Goal: Information Seeking & Learning: Learn about a topic

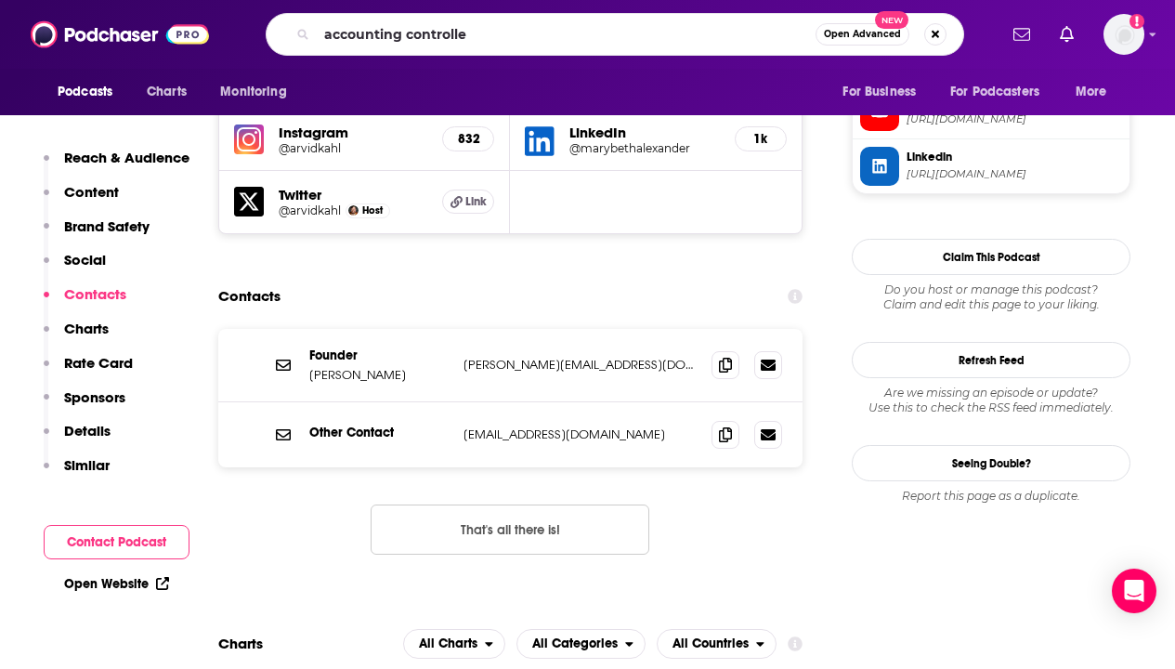
type input "accounting controller"
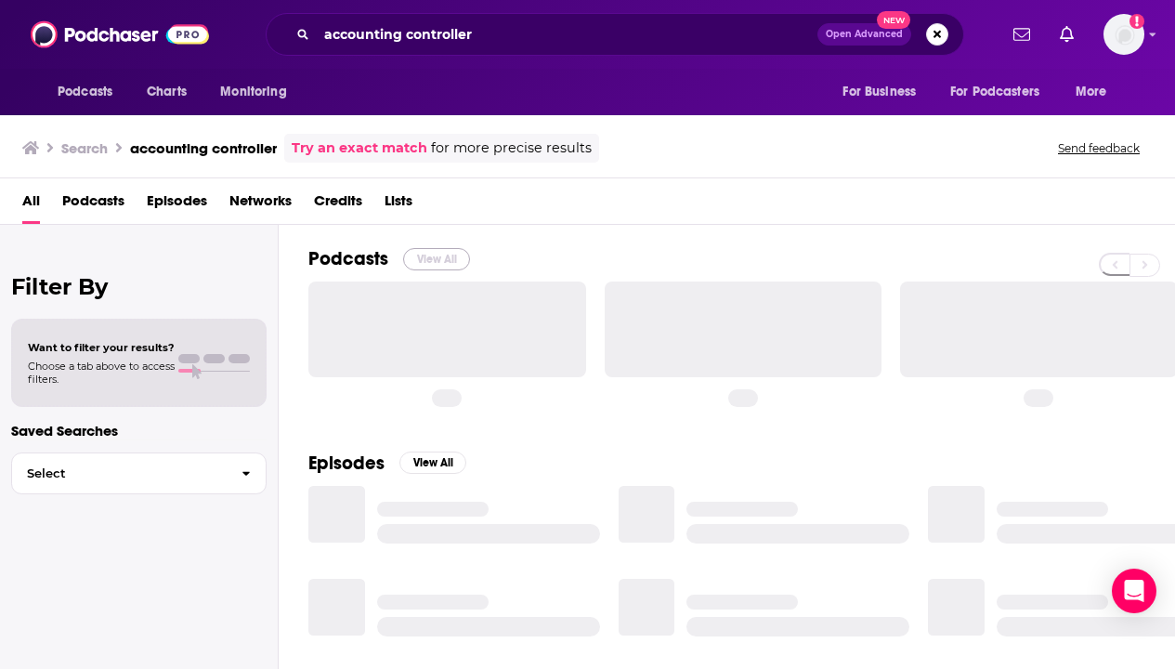
click at [442, 257] on button "View All" at bounding box center [436, 259] width 67 height 22
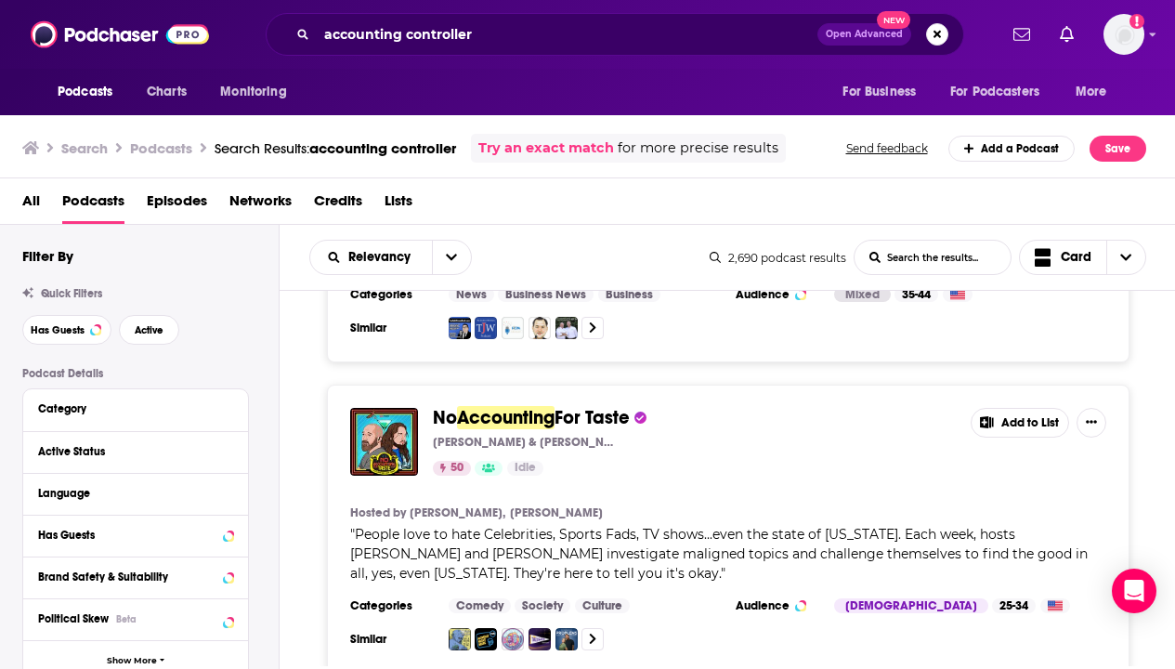
scroll to position [6849, 0]
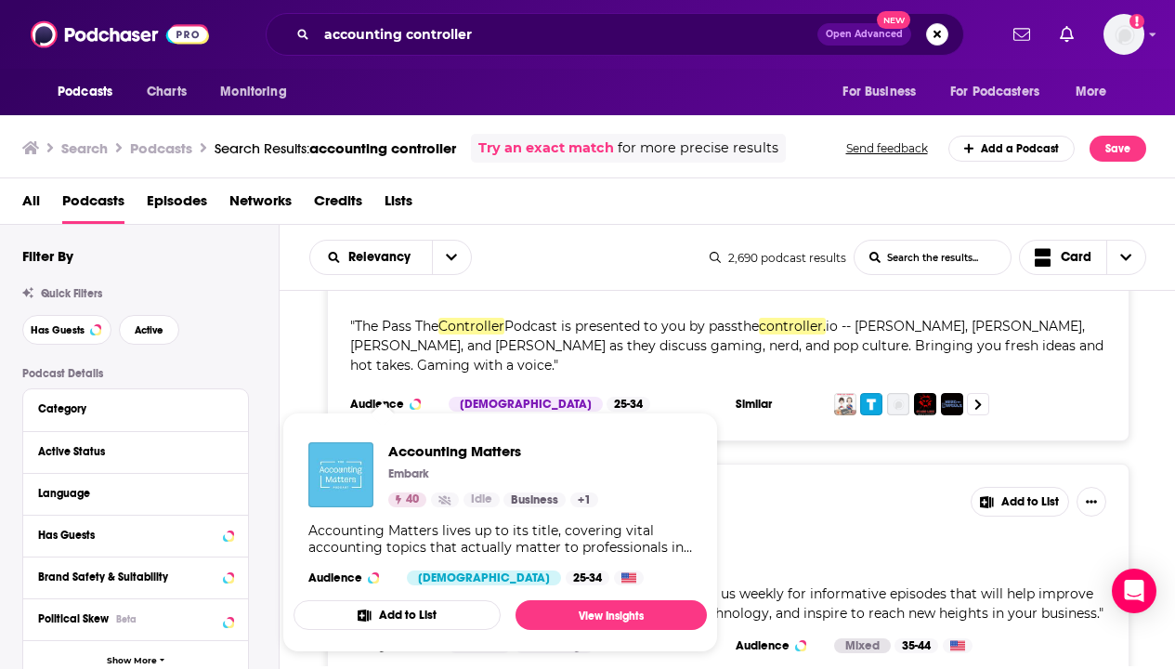
scroll to position [8438, 0]
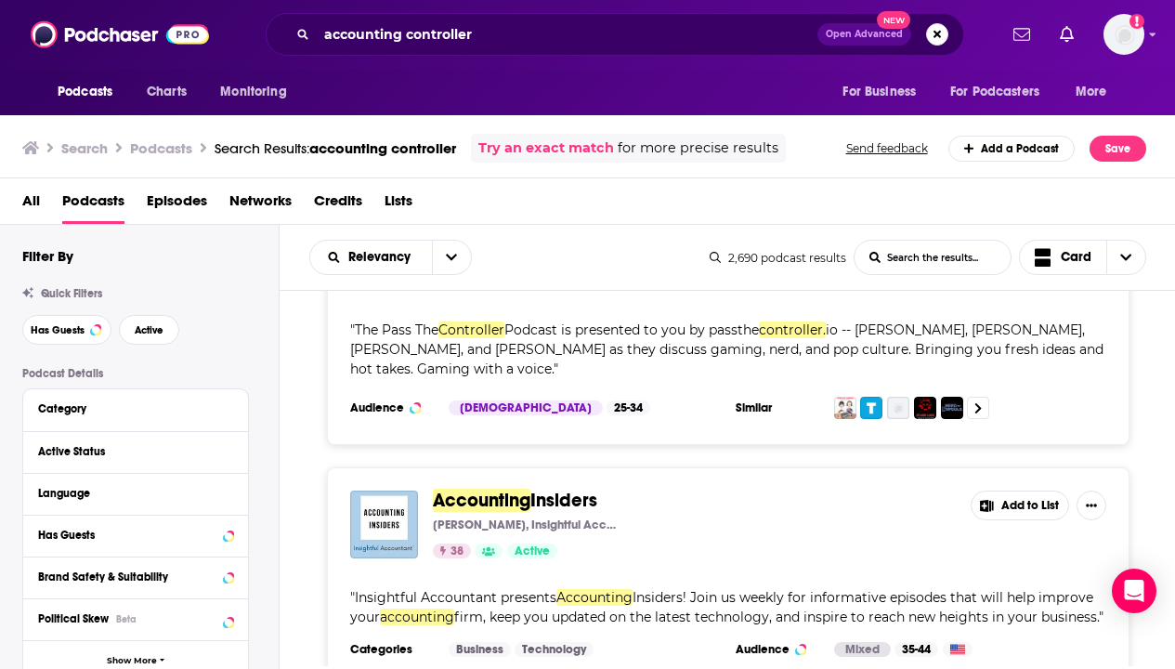
click at [827, 589] on span "Insiders! Join us weekly for informative episodes that will help improve your" at bounding box center [721, 607] width 743 height 36
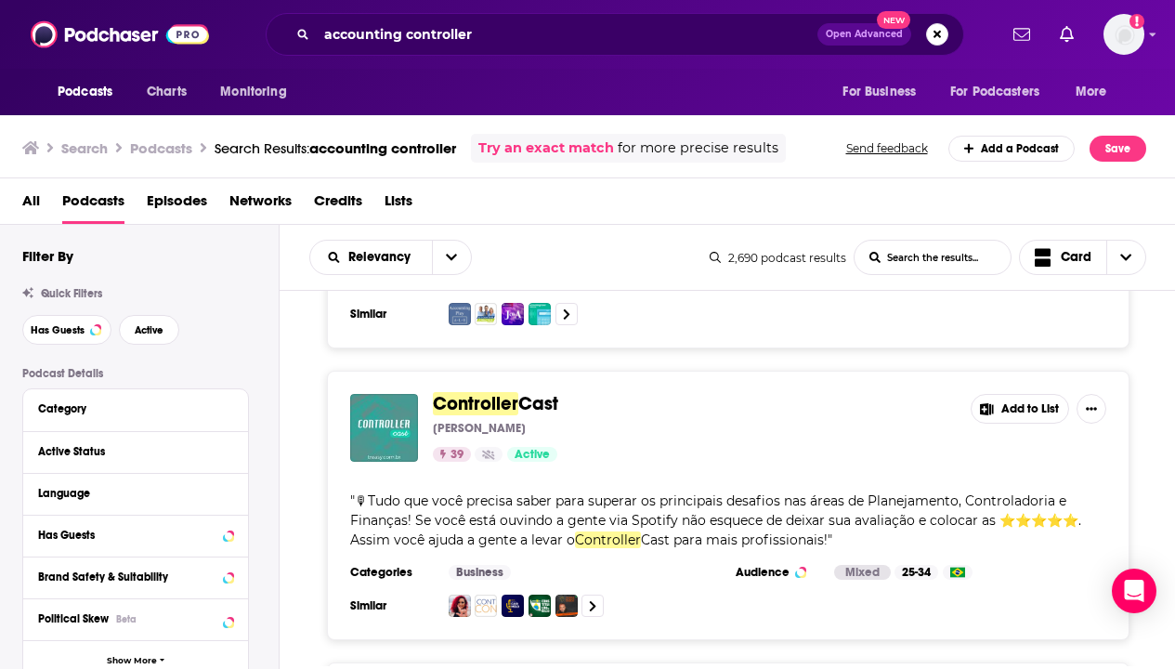
scroll to position [0, 0]
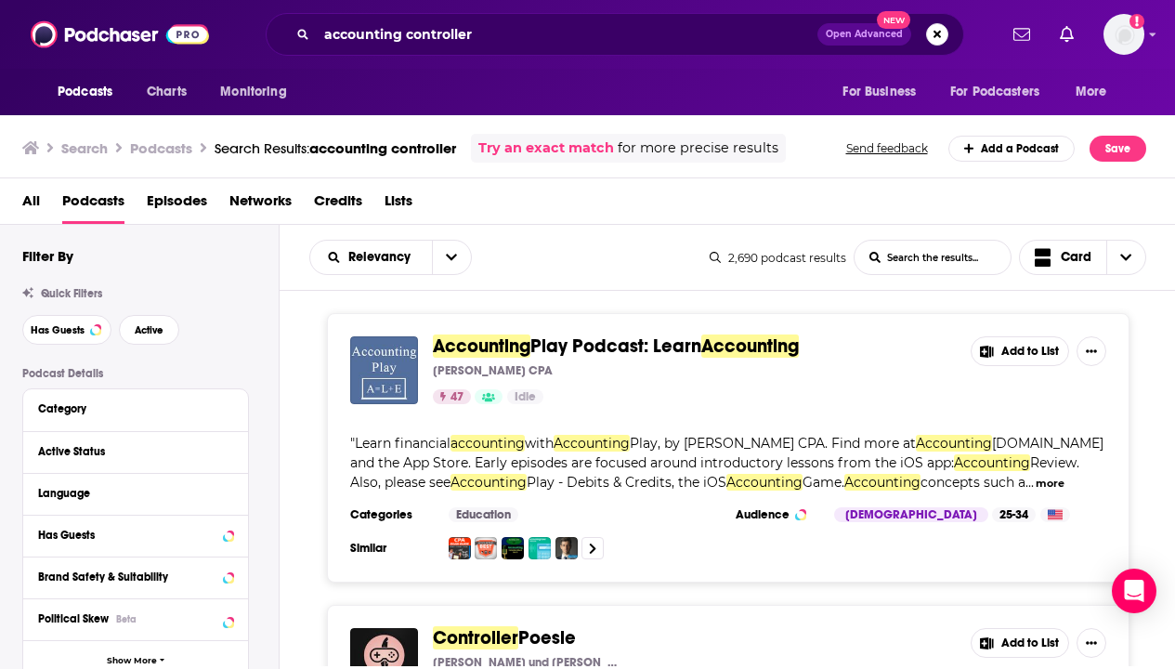
click at [169, 203] on span "Episodes" at bounding box center [177, 205] width 60 height 38
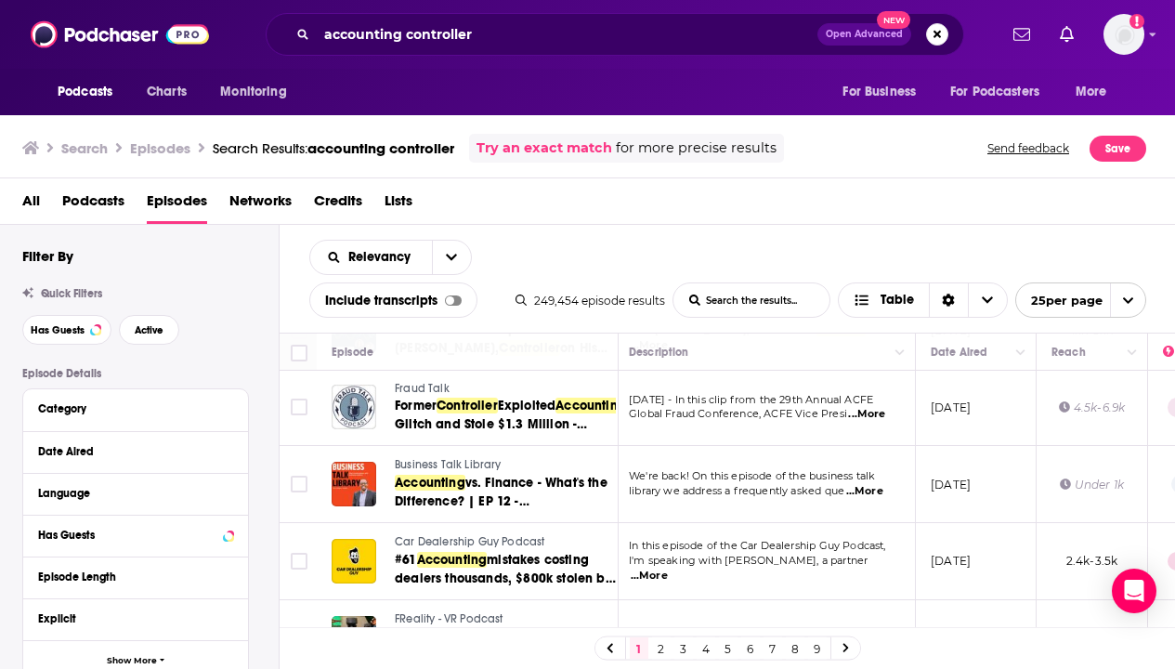
scroll to position [1693, 5]
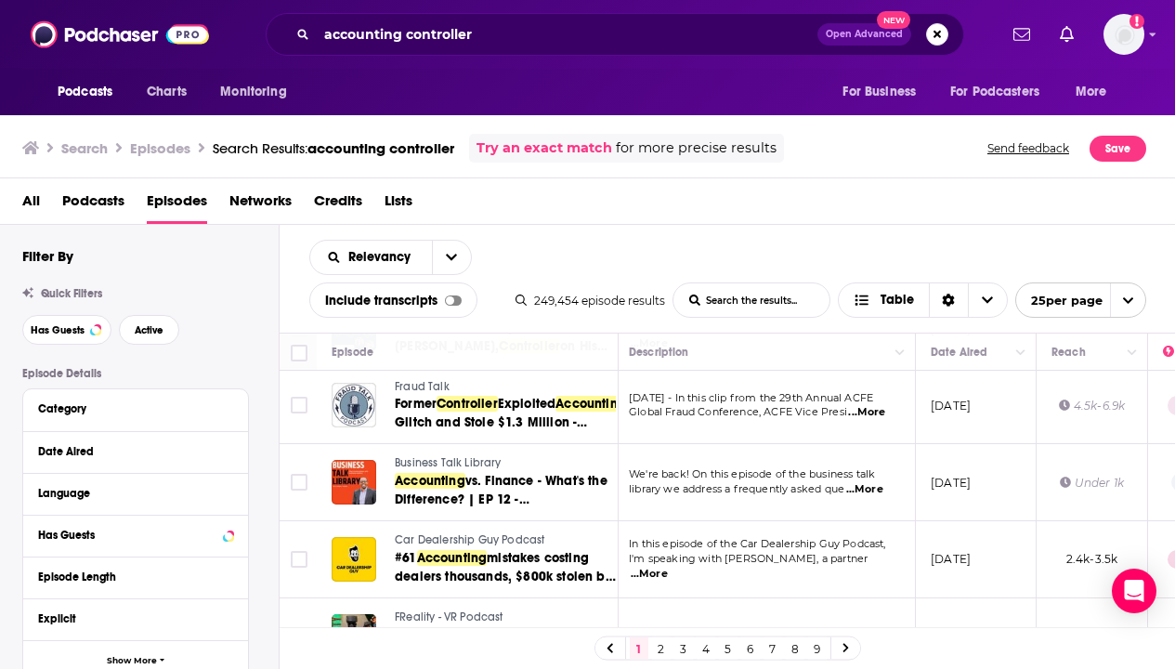
click at [661, 649] on link "2" at bounding box center [661, 648] width 19 height 22
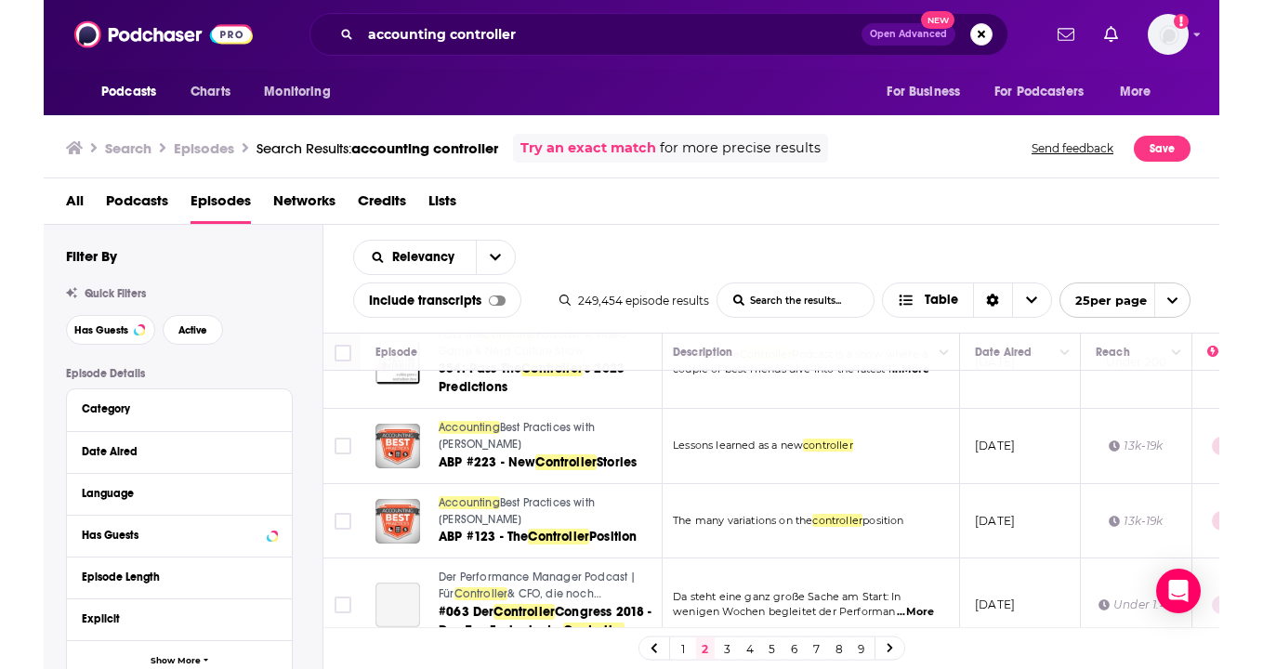
scroll to position [1513, 5]
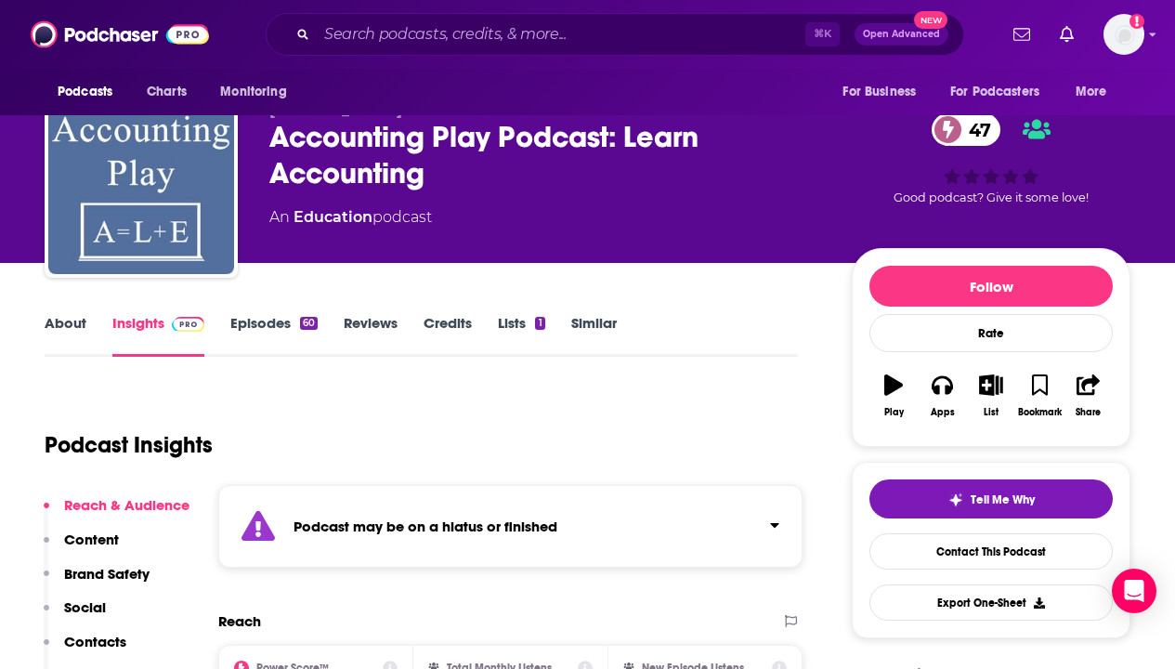
scroll to position [49, 0]
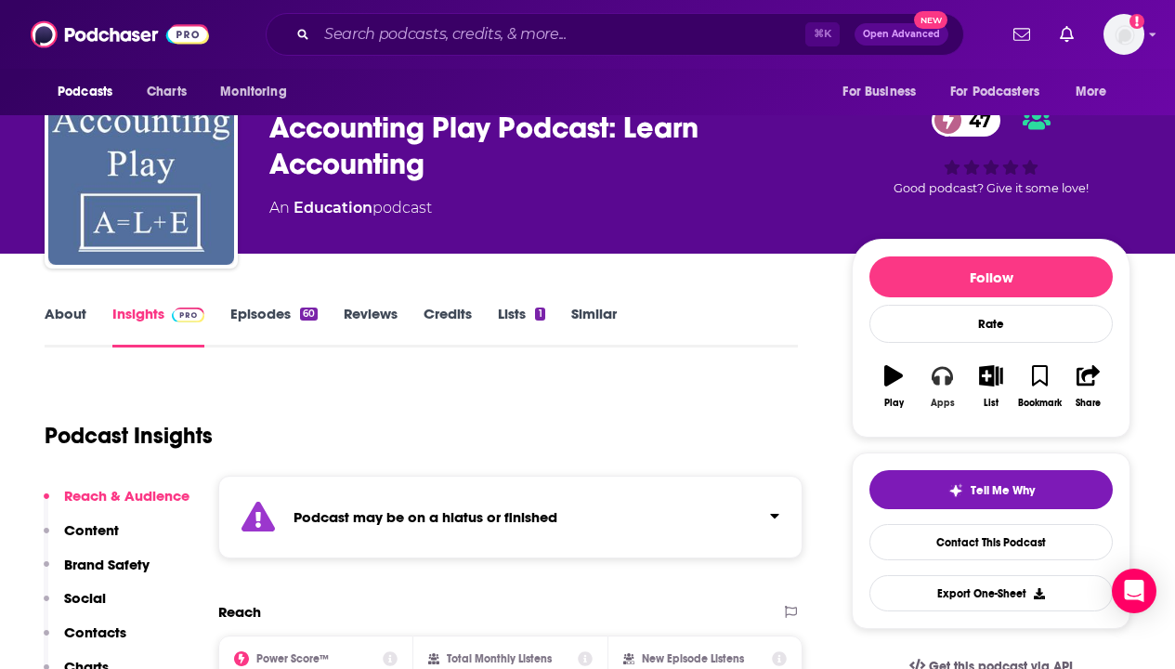
click at [941, 387] on button "Apps" at bounding box center [942, 386] width 48 height 67
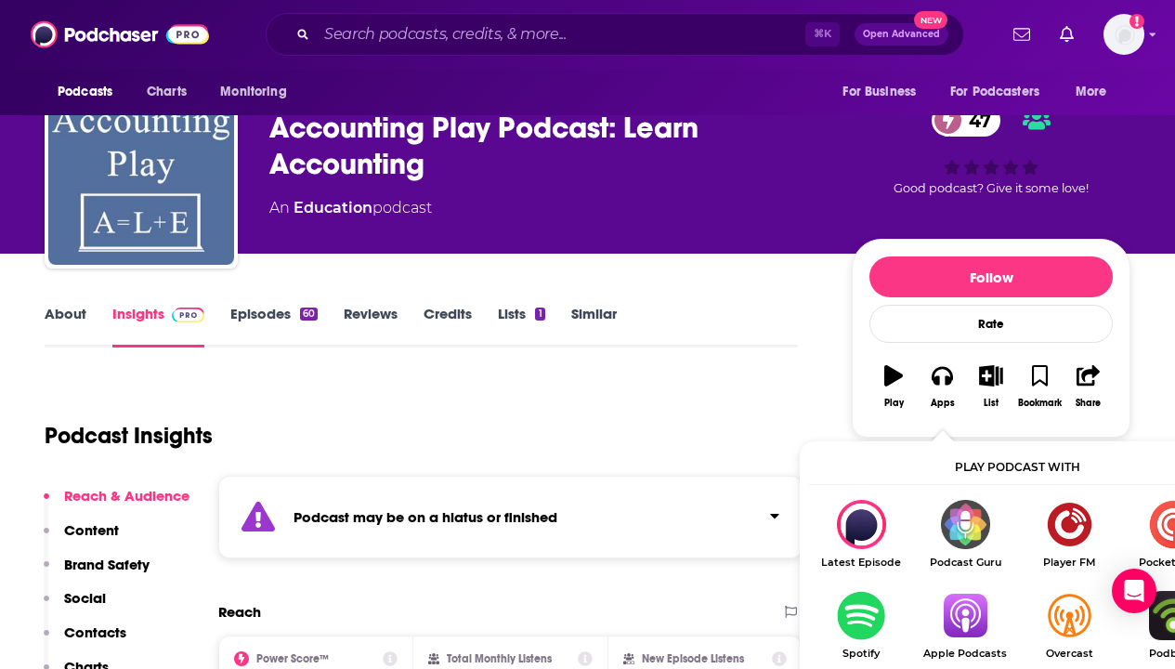
click at [968, 608] on img "Show Listen On dropdown" at bounding box center [965, 615] width 104 height 49
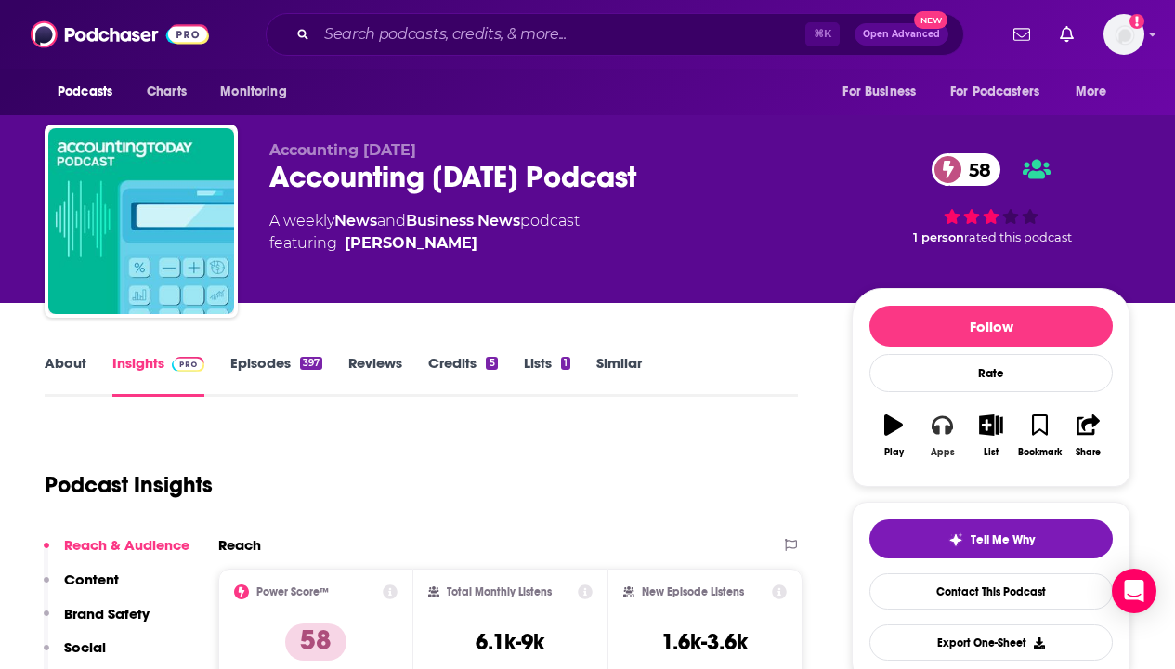
click at [943, 428] on icon "button" at bounding box center [942, 424] width 20 height 20
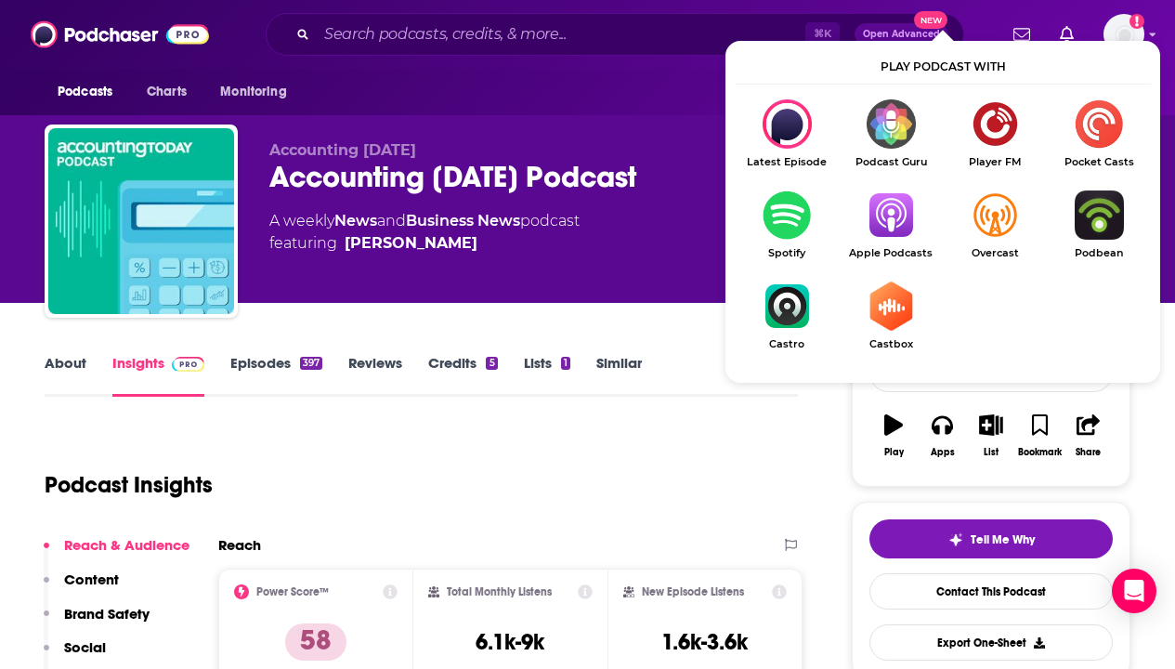
click at [892, 210] on img "Show Listen On dropdown" at bounding box center [891, 214] width 104 height 49
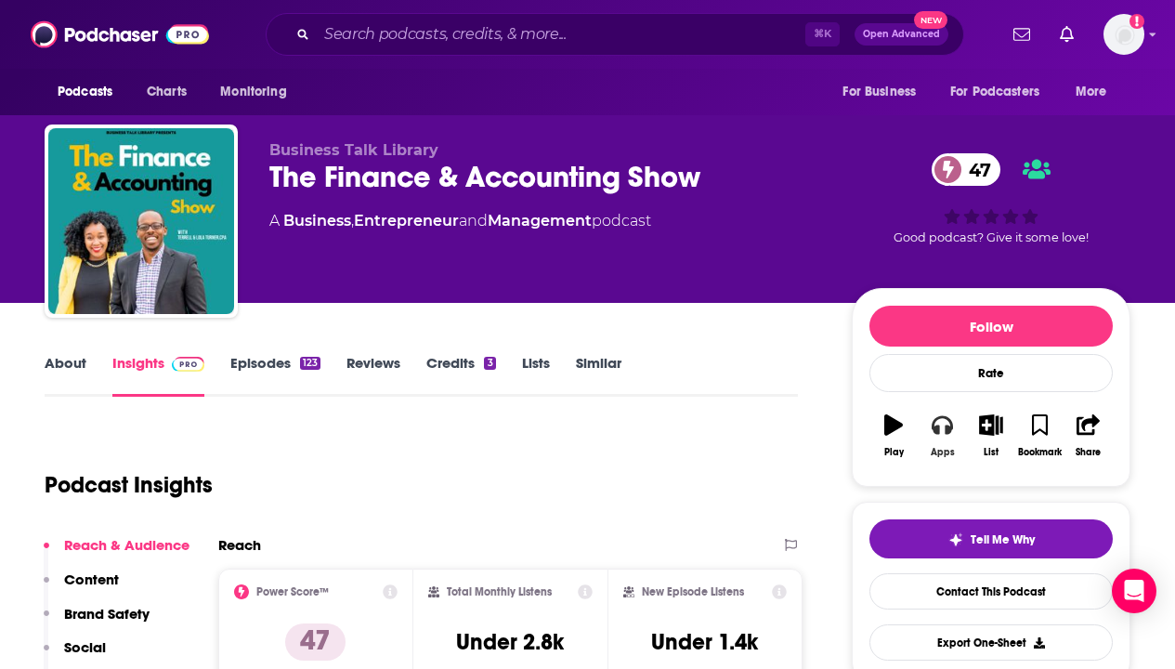
click at [946, 433] on icon "button" at bounding box center [942, 425] width 20 height 19
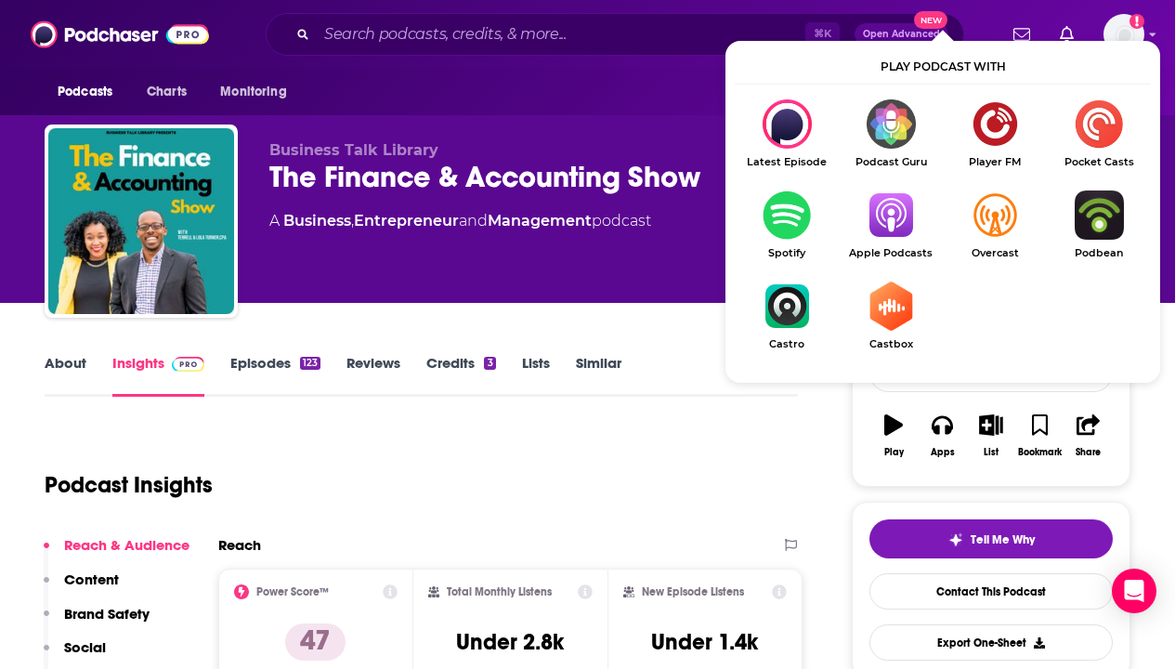
click at [909, 227] on img "Show Listen On dropdown" at bounding box center [891, 214] width 104 height 49
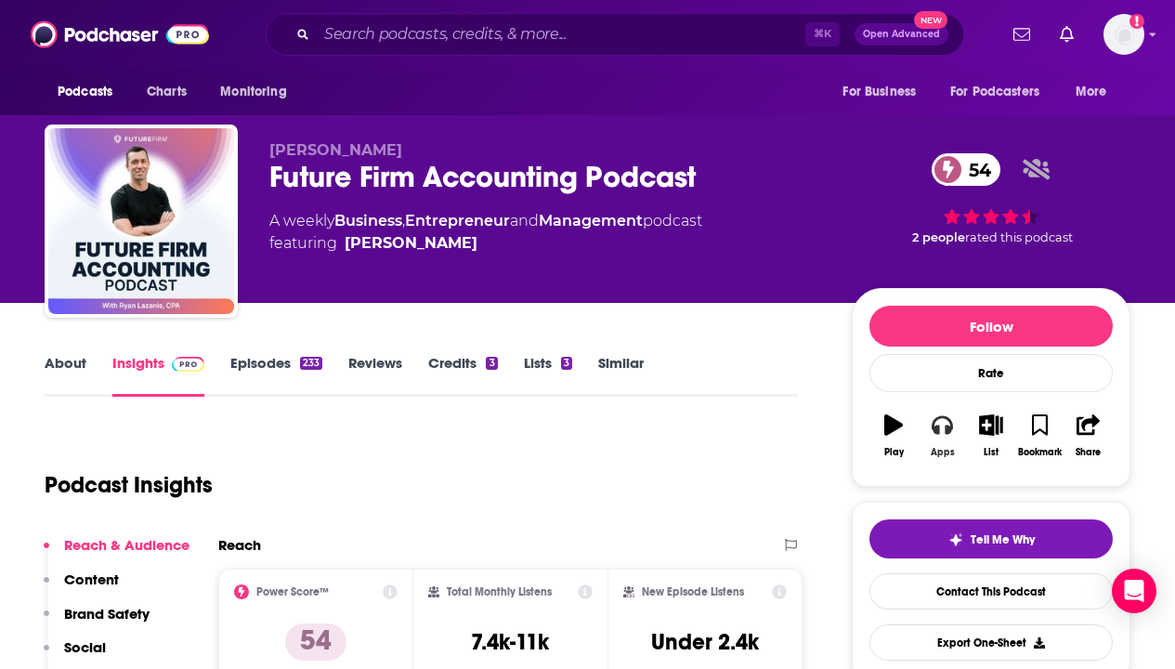
click at [945, 434] on icon "button" at bounding box center [942, 425] width 20 height 19
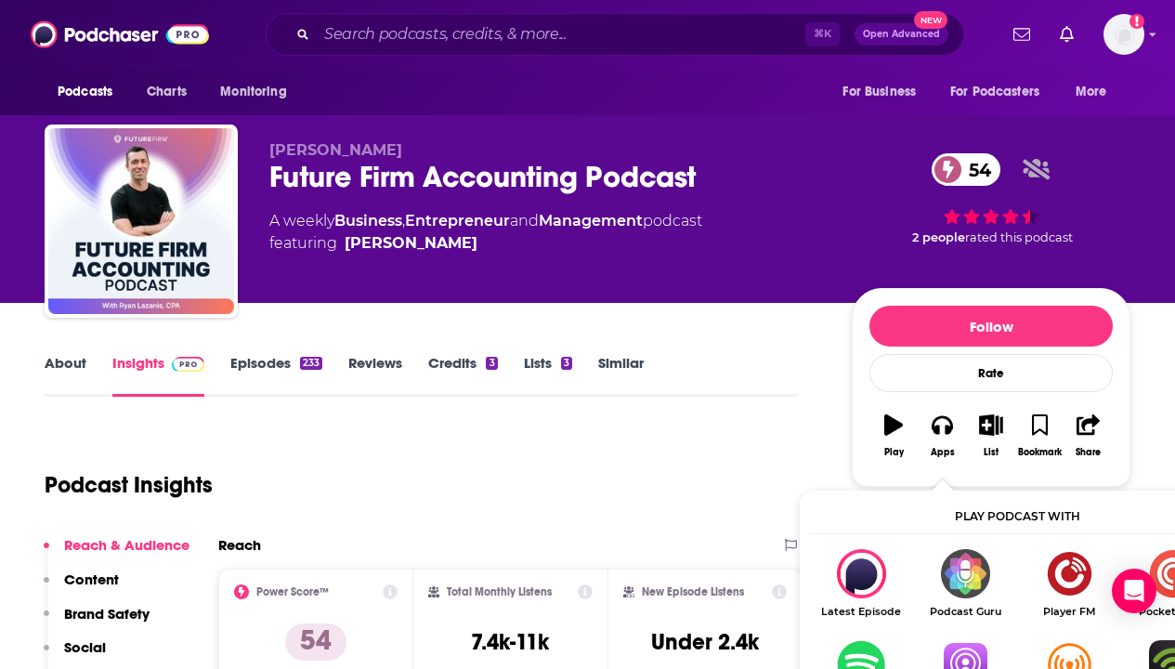
click at [974, 661] on img "Show Listen On dropdown" at bounding box center [965, 664] width 104 height 49
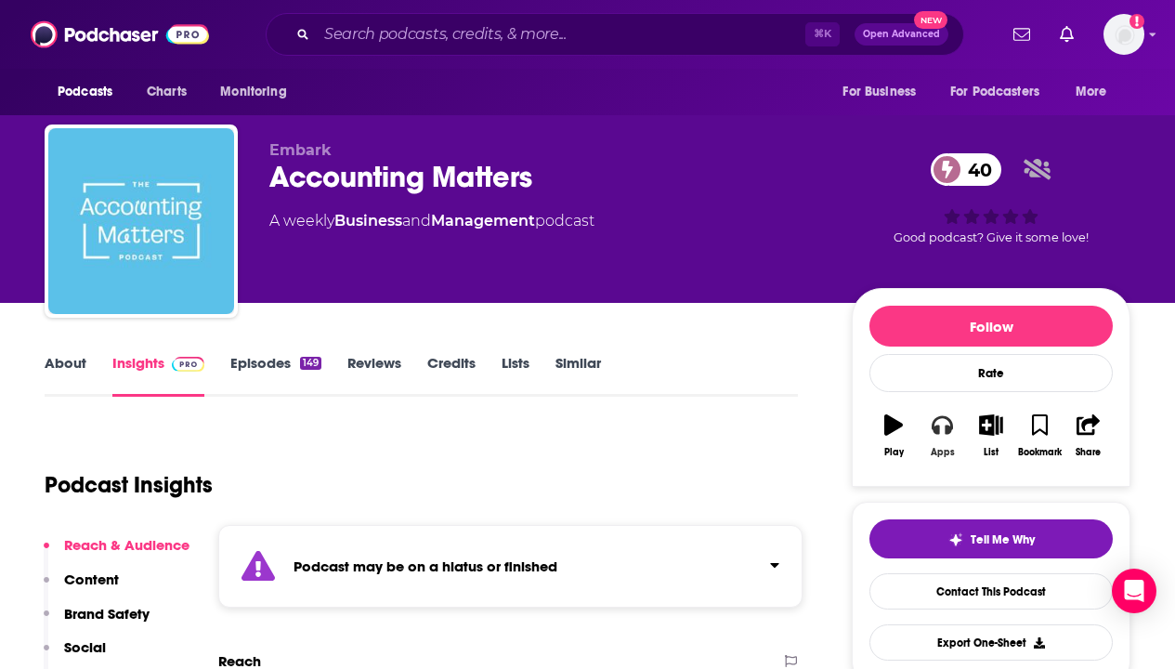
click at [936, 424] on icon "button" at bounding box center [942, 424] width 20 height 20
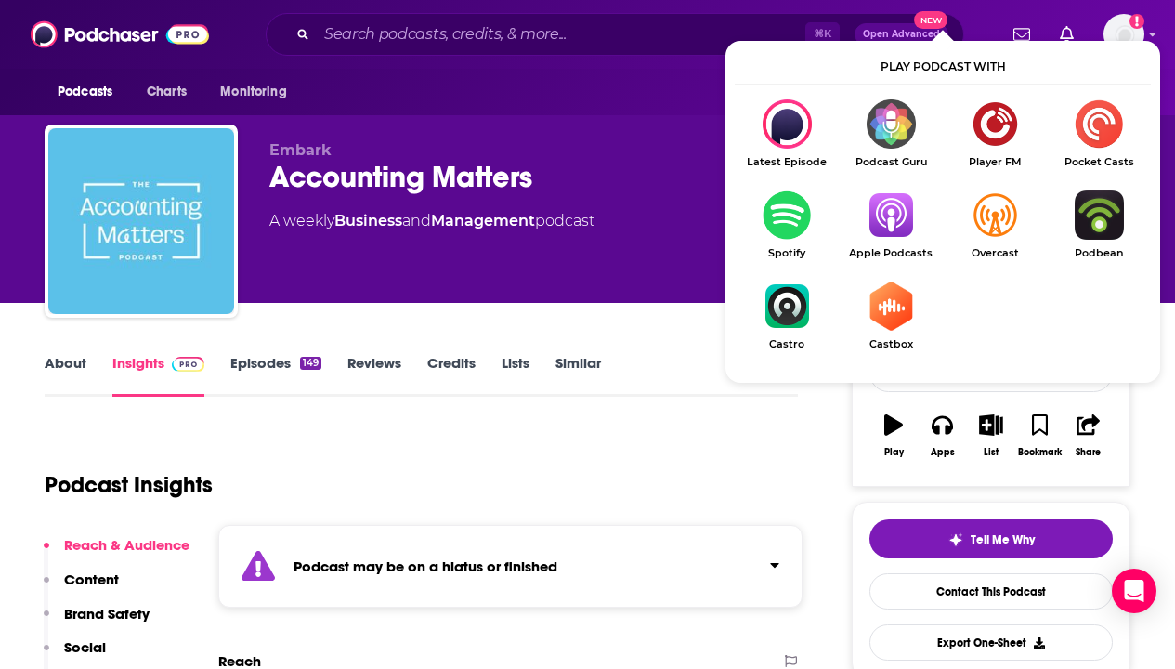
click at [909, 207] on img "Show Listen On dropdown" at bounding box center [891, 214] width 104 height 49
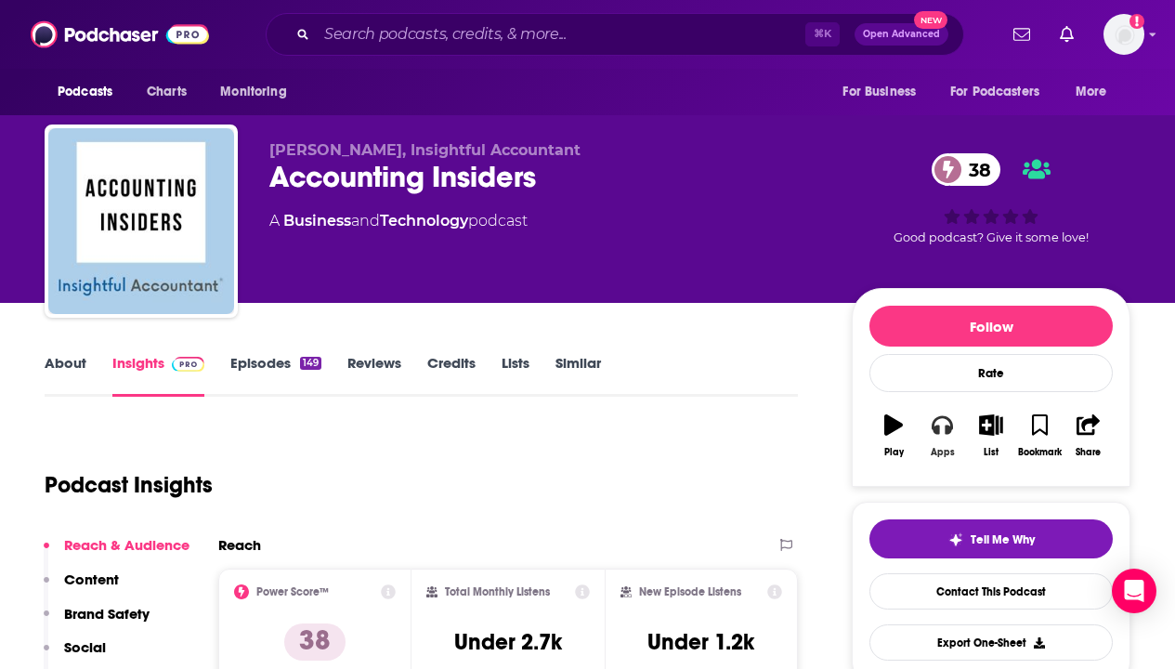
click at [941, 432] on icon "button" at bounding box center [942, 424] width 20 height 20
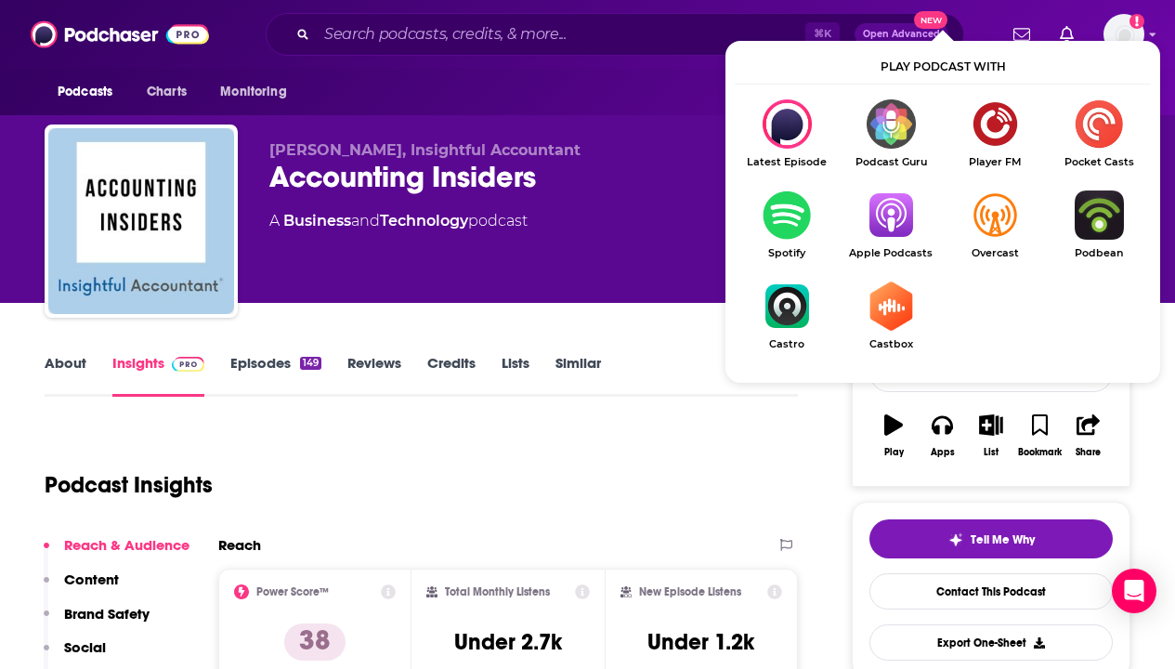
click at [901, 213] on img "Show Listen On dropdown" at bounding box center [891, 214] width 104 height 49
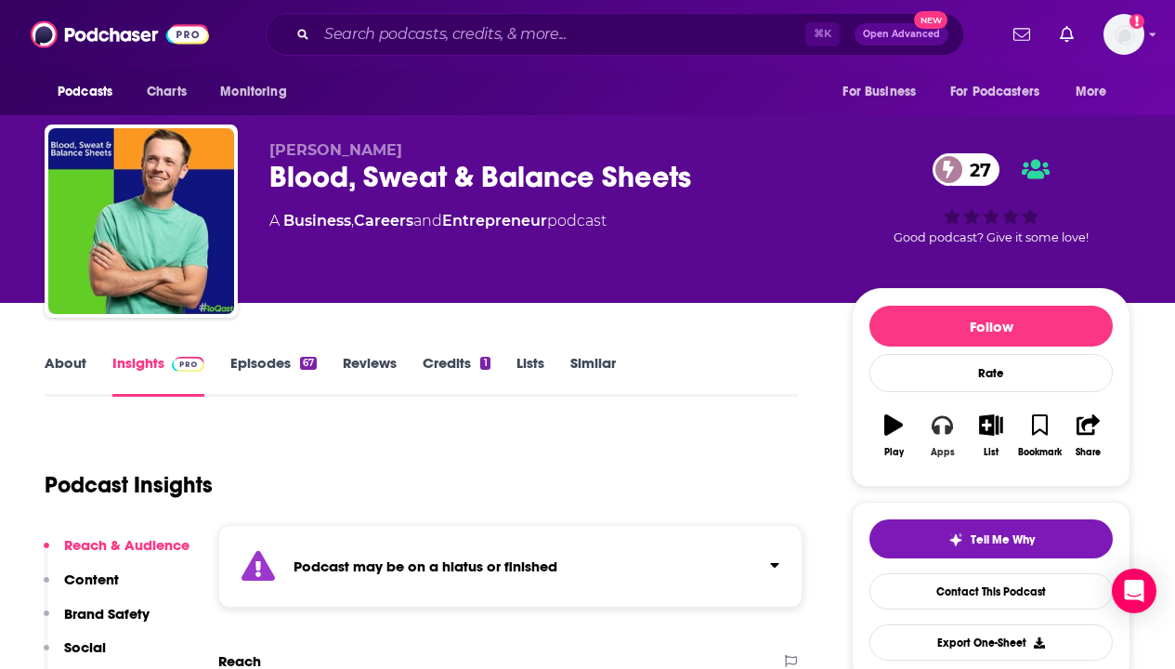
click at [941, 430] on icon "button" at bounding box center [942, 424] width 20 height 20
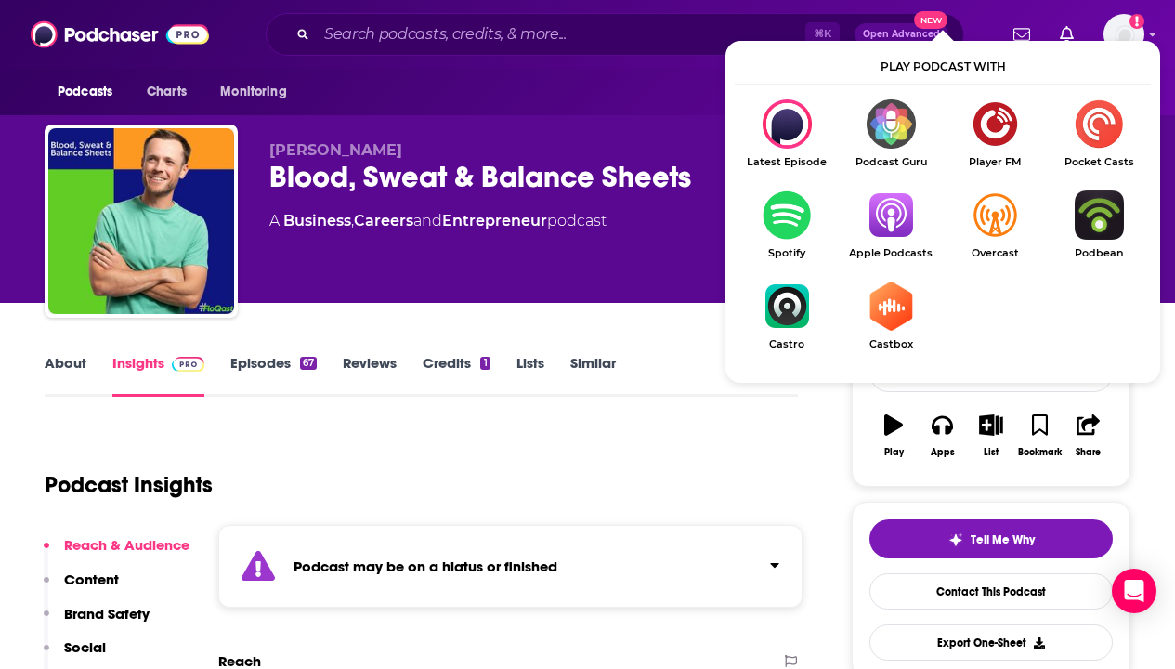
click at [889, 201] on img "Show Listen On dropdown" at bounding box center [891, 214] width 104 height 49
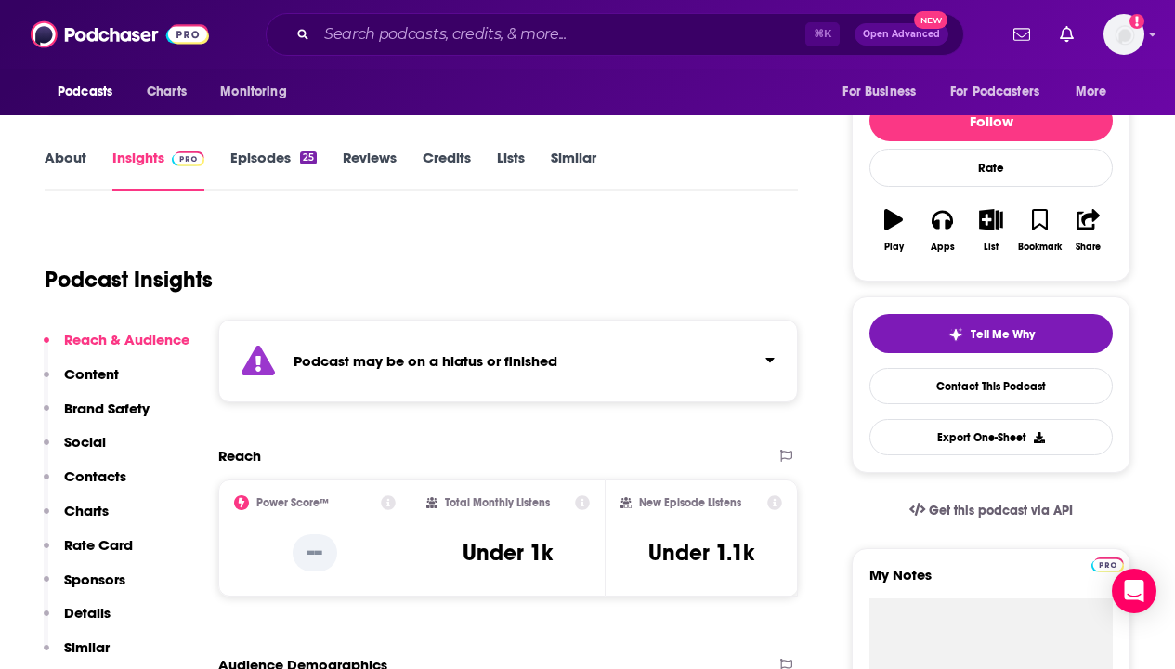
scroll to position [222, 0]
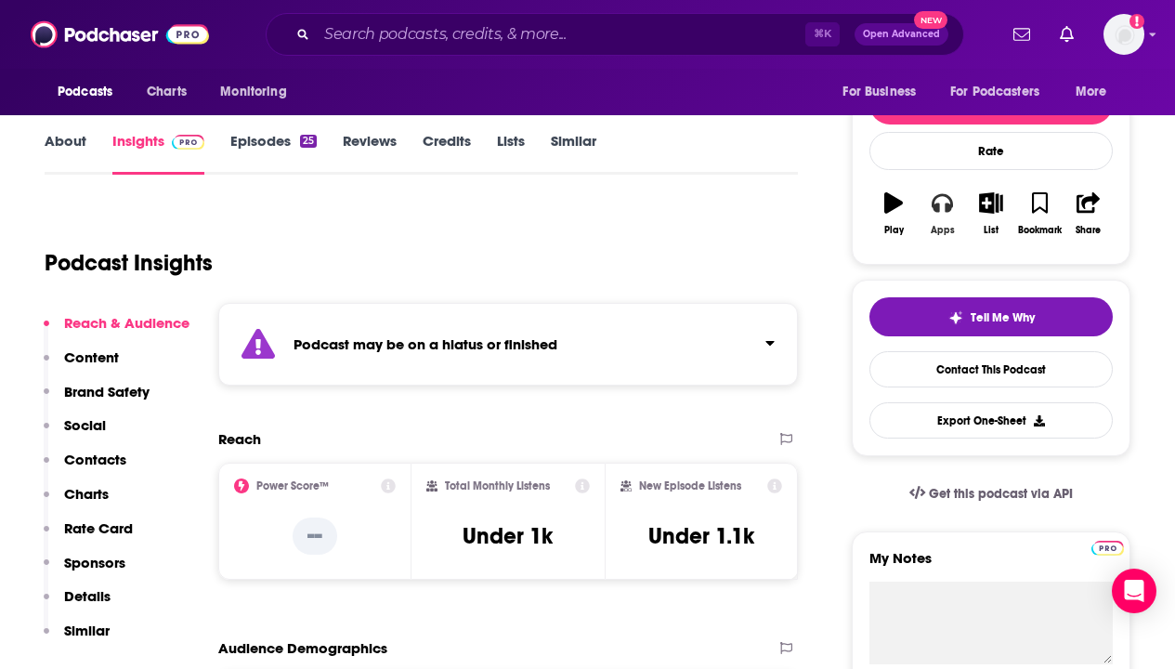
click at [941, 196] on icon "button" at bounding box center [942, 203] width 20 height 19
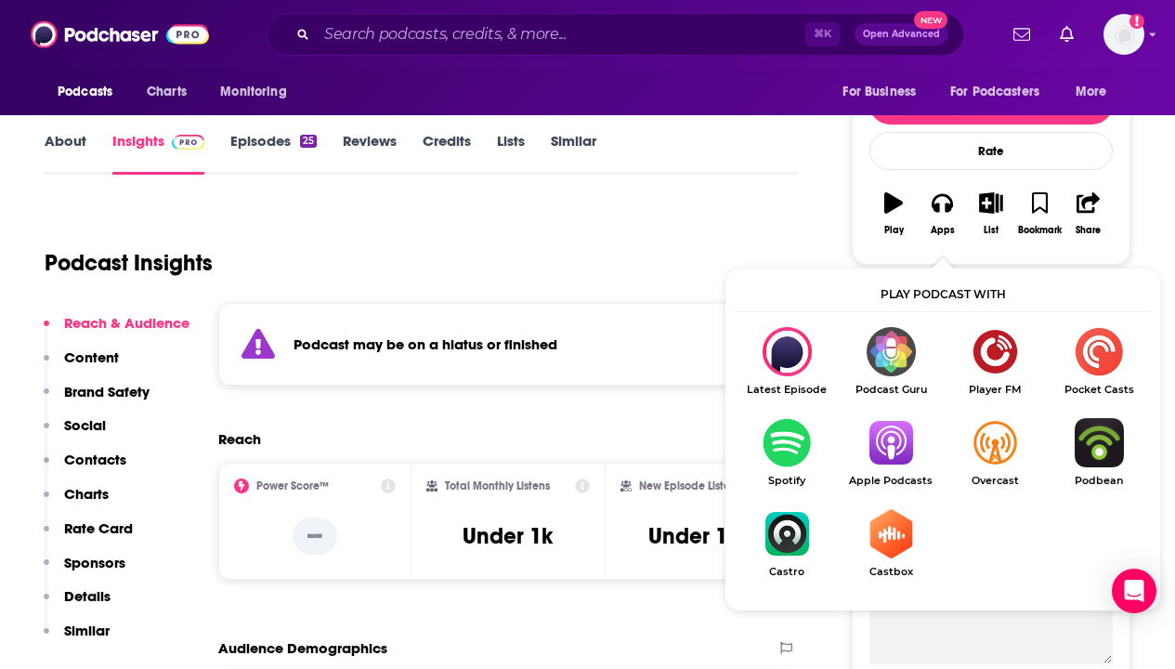
click at [901, 458] on img "Show Listen On dropdown" at bounding box center [891, 442] width 104 height 49
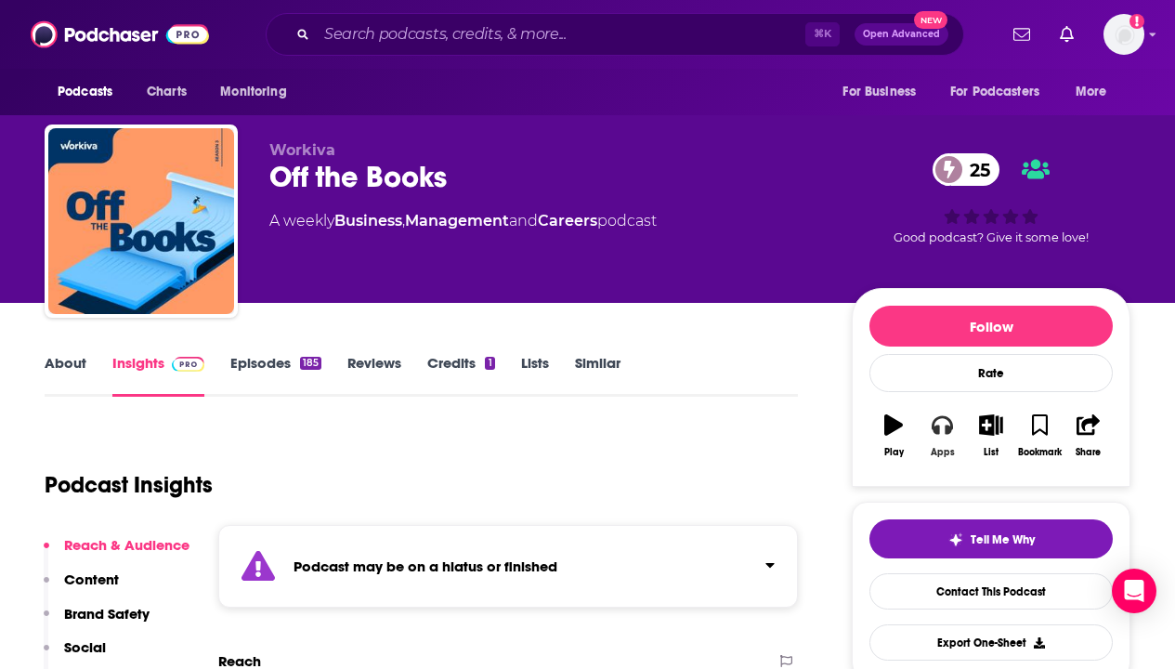
click at [947, 435] on icon "button" at bounding box center [942, 424] width 20 height 20
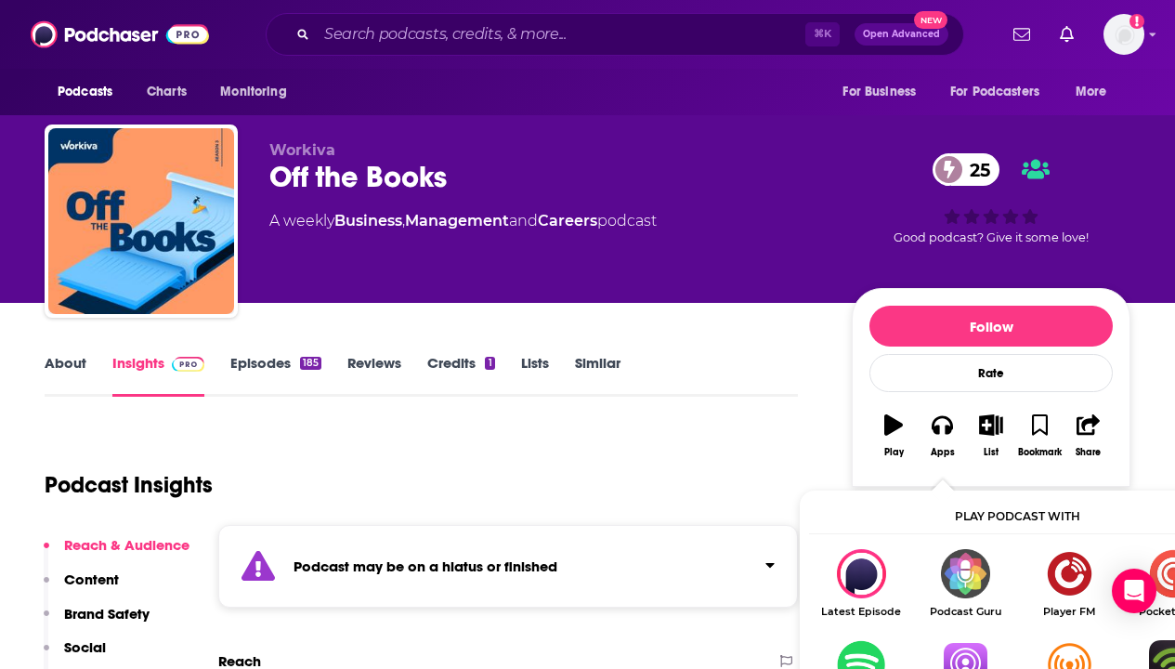
click at [973, 652] on img "Show Listen On dropdown" at bounding box center [965, 664] width 104 height 49
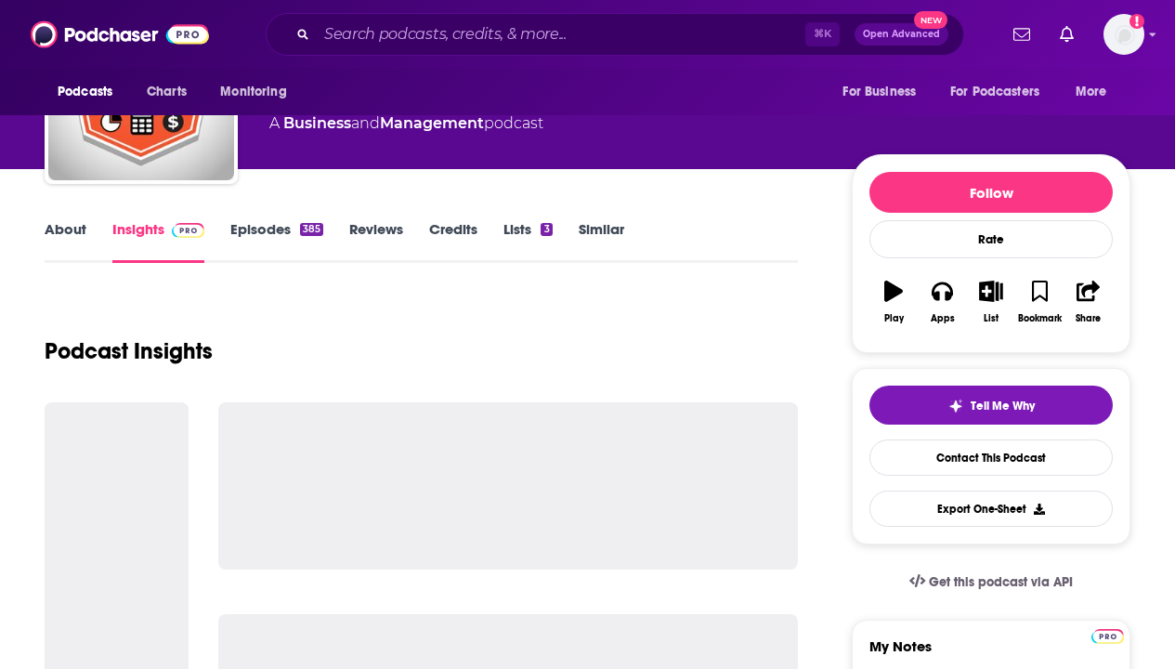
scroll to position [135, 0]
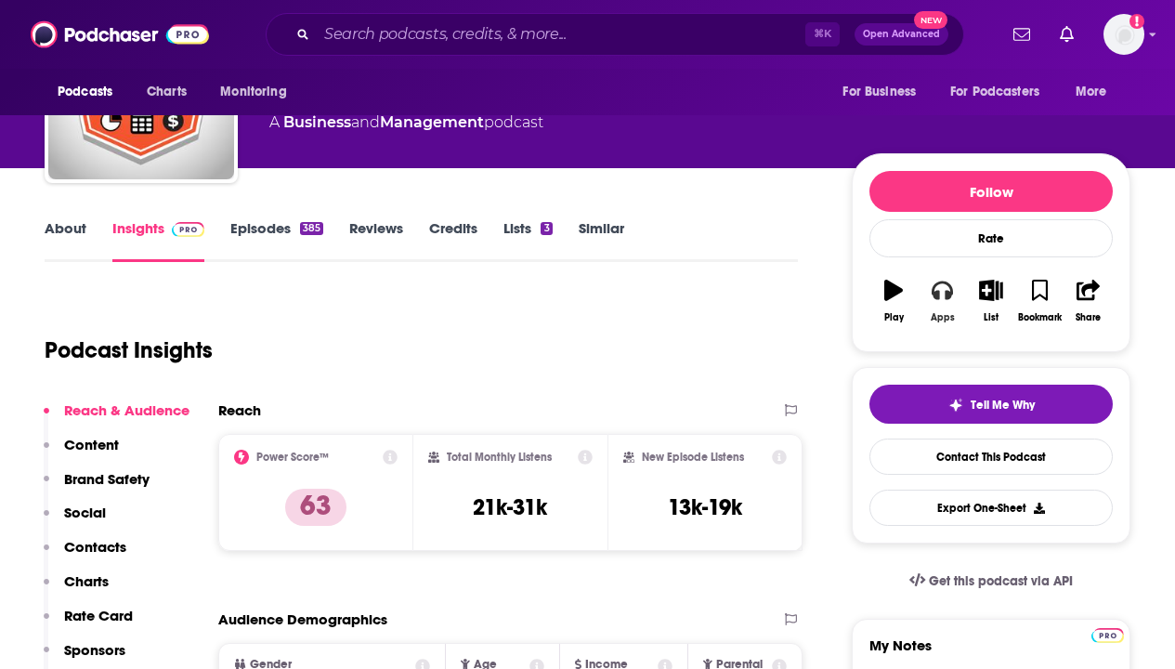
click at [934, 292] on icon "button" at bounding box center [942, 291] width 20 height 19
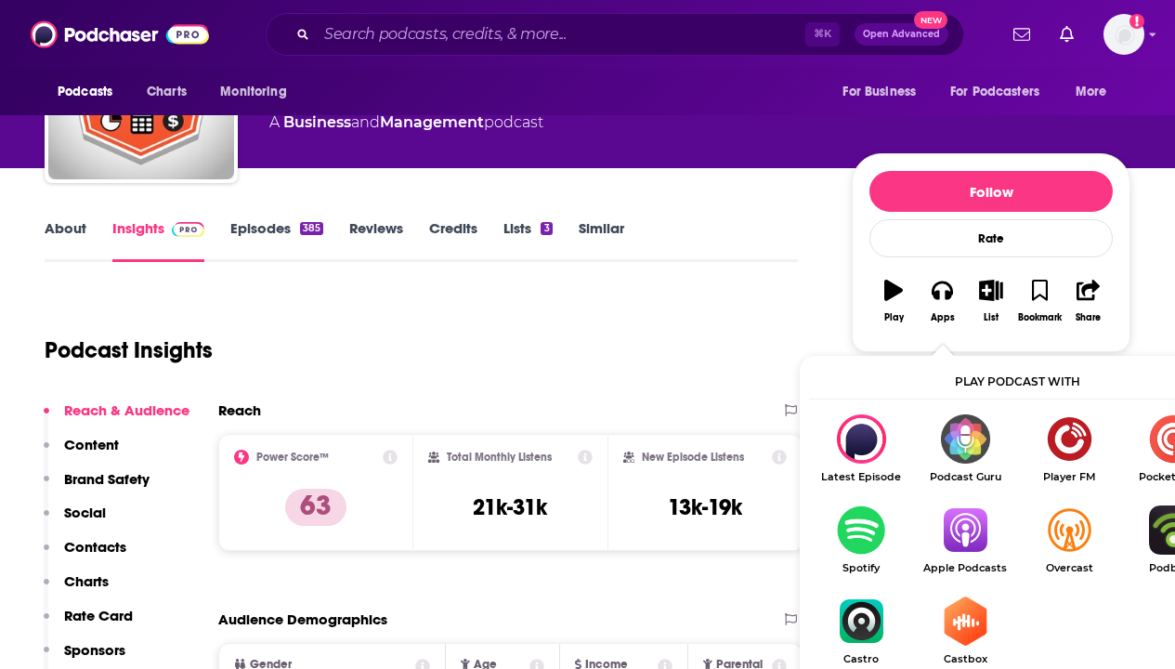
click at [975, 526] on img "Show Listen On dropdown" at bounding box center [965, 529] width 104 height 49
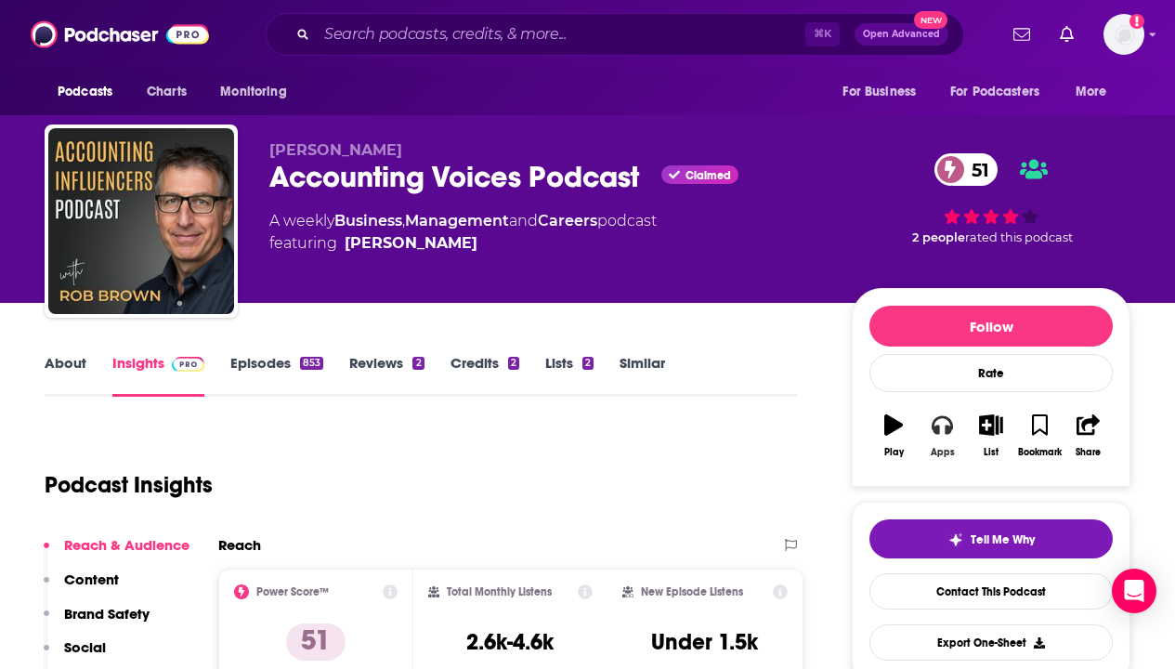
click at [940, 426] on icon "button" at bounding box center [942, 424] width 20 height 20
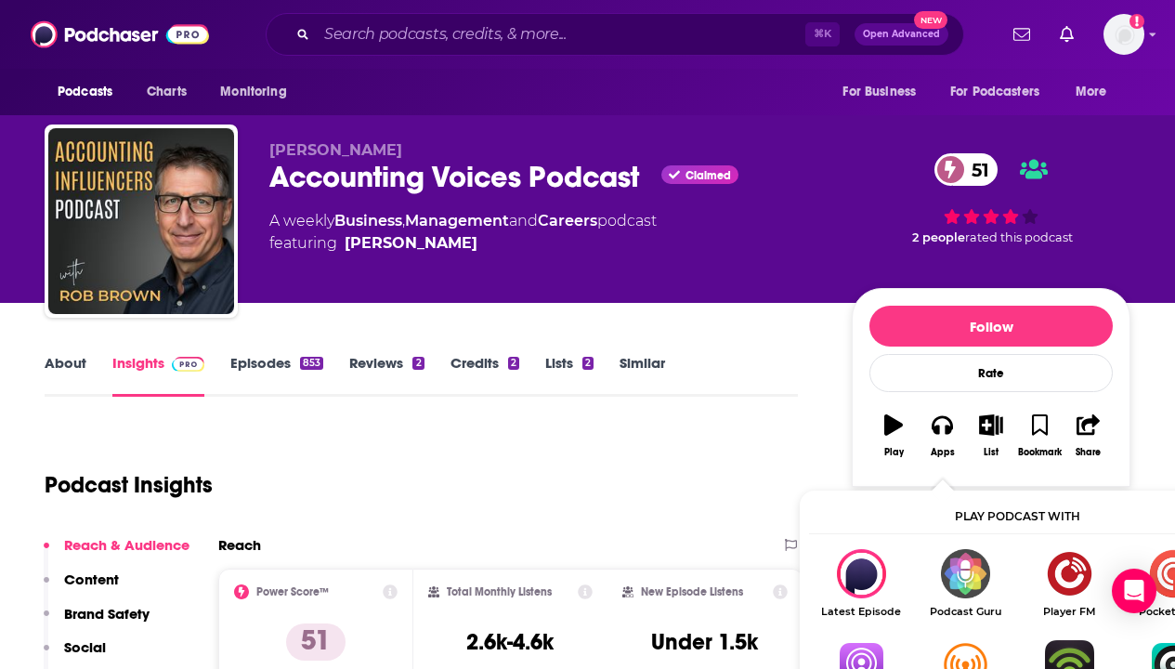
click at [857, 655] on img "Show Listen On dropdown" at bounding box center [861, 664] width 104 height 49
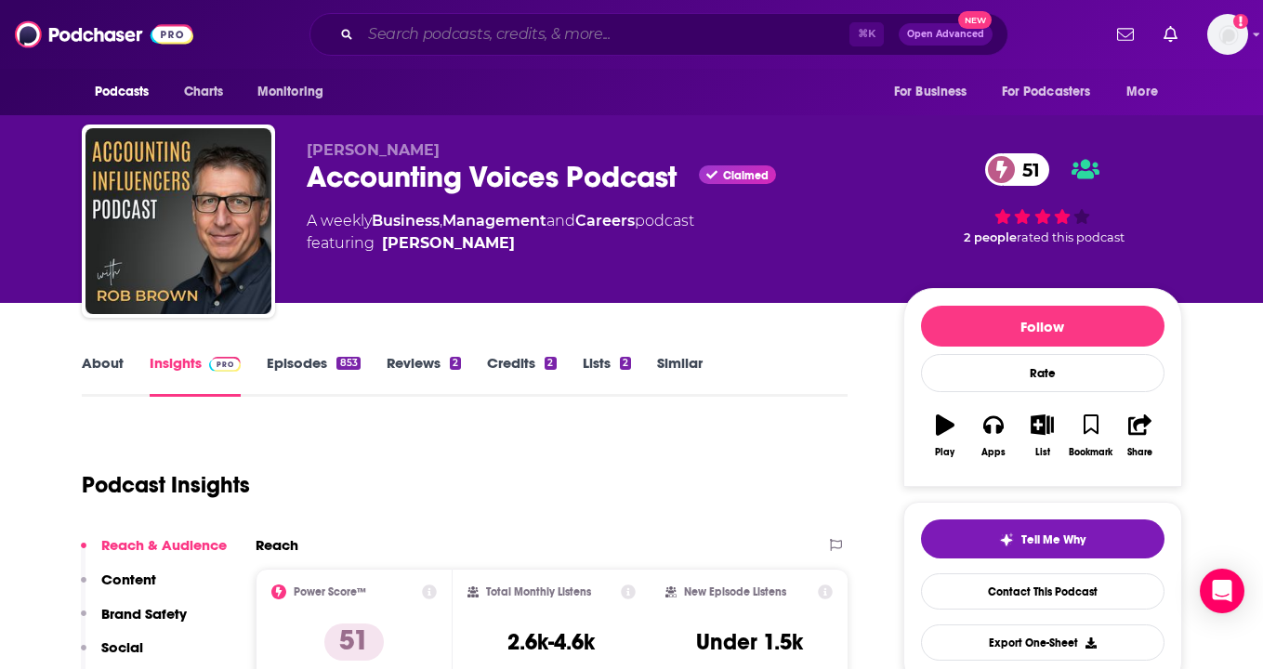
click at [482, 32] on input "Search podcasts, credits, & more..." at bounding box center [605, 35] width 489 height 30
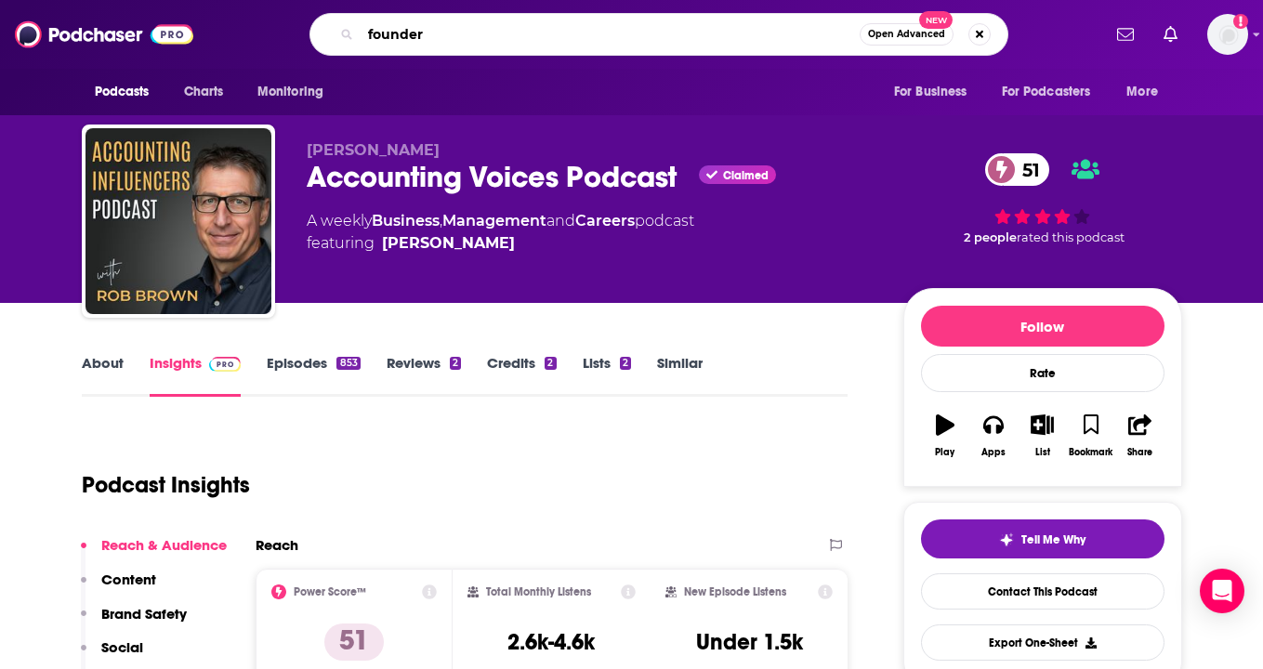
type input "founders"
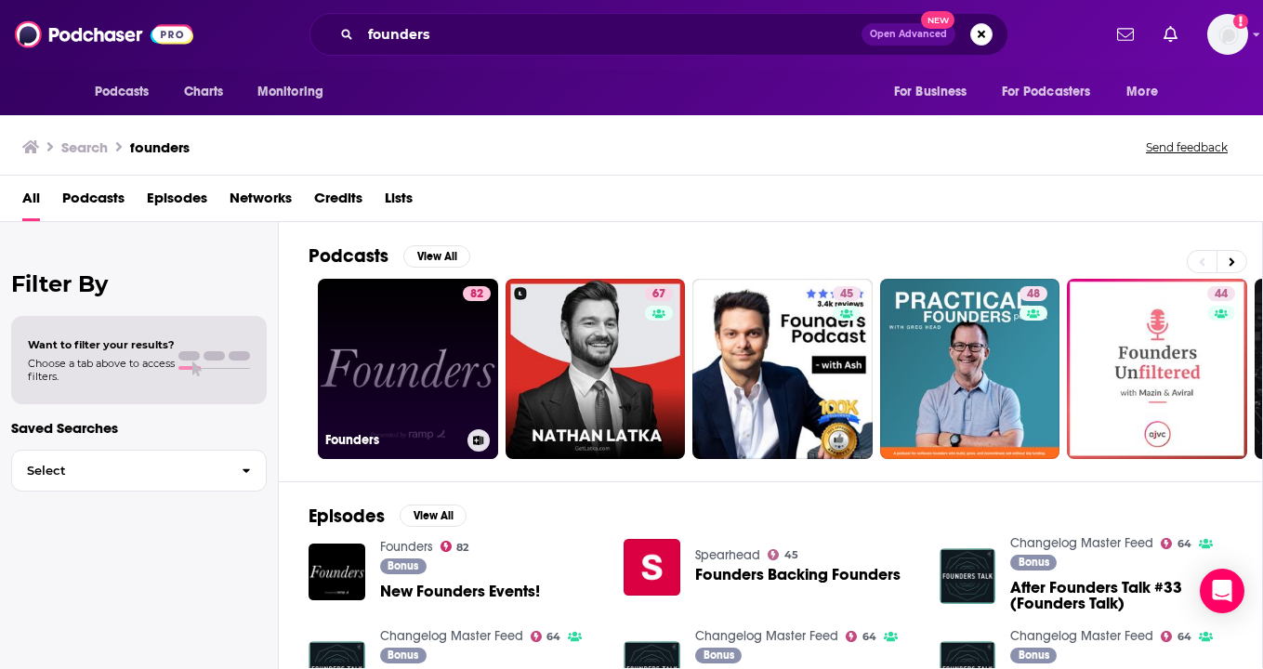
click at [374, 354] on link "82 Founders" at bounding box center [408, 369] width 180 height 180
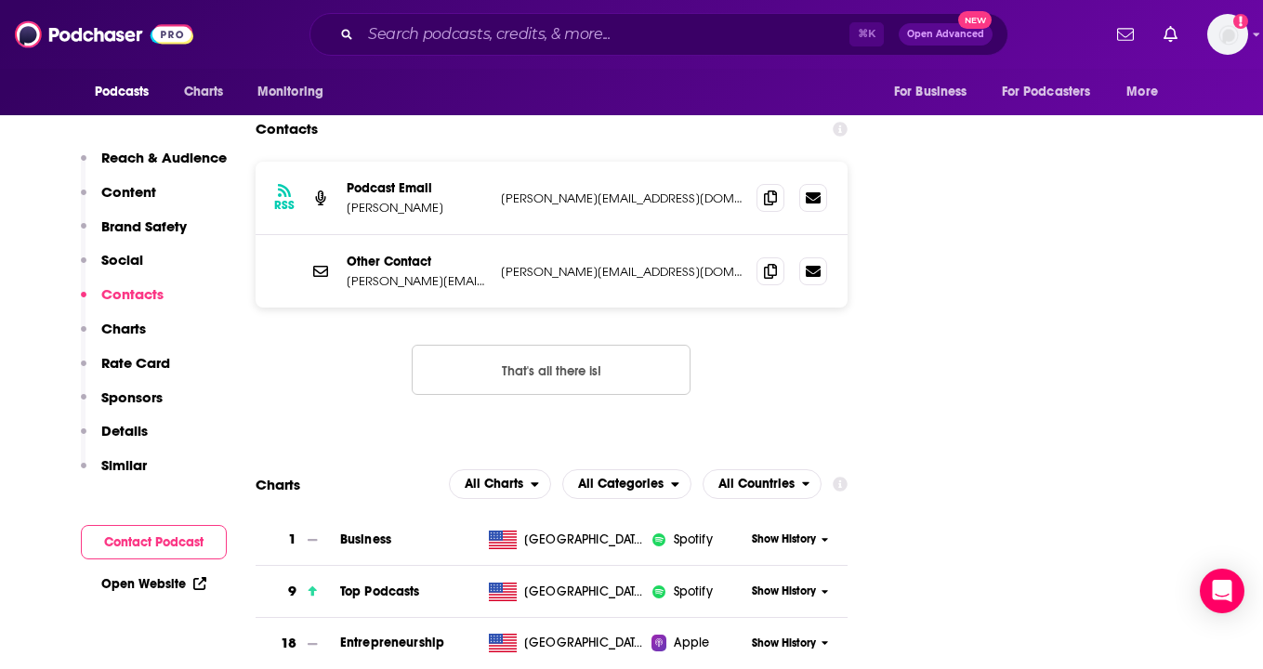
scroll to position [2273, 0]
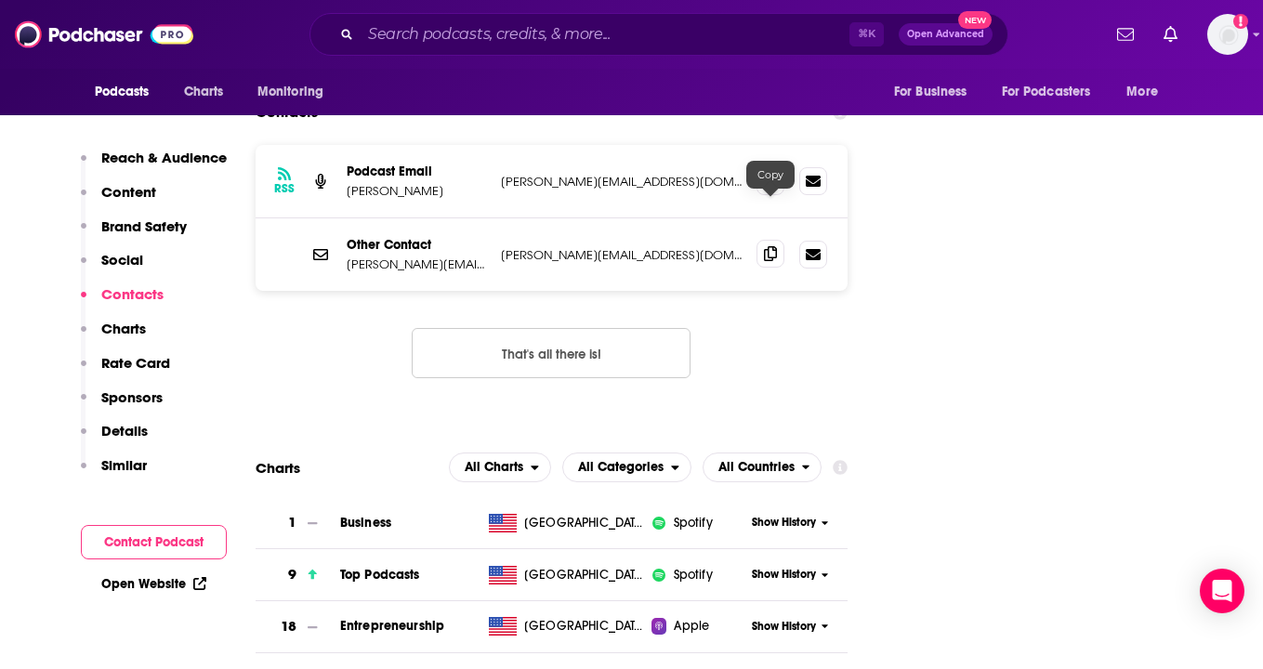
click at [768, 246] on icon at bounding box center [770, 253] width 13 height 15
click at [765, 240] on span at bounding box center [770, 254] width 28 height 28
click at [766, 173] on icon at bounding box center [770, 180] width 13 height 15
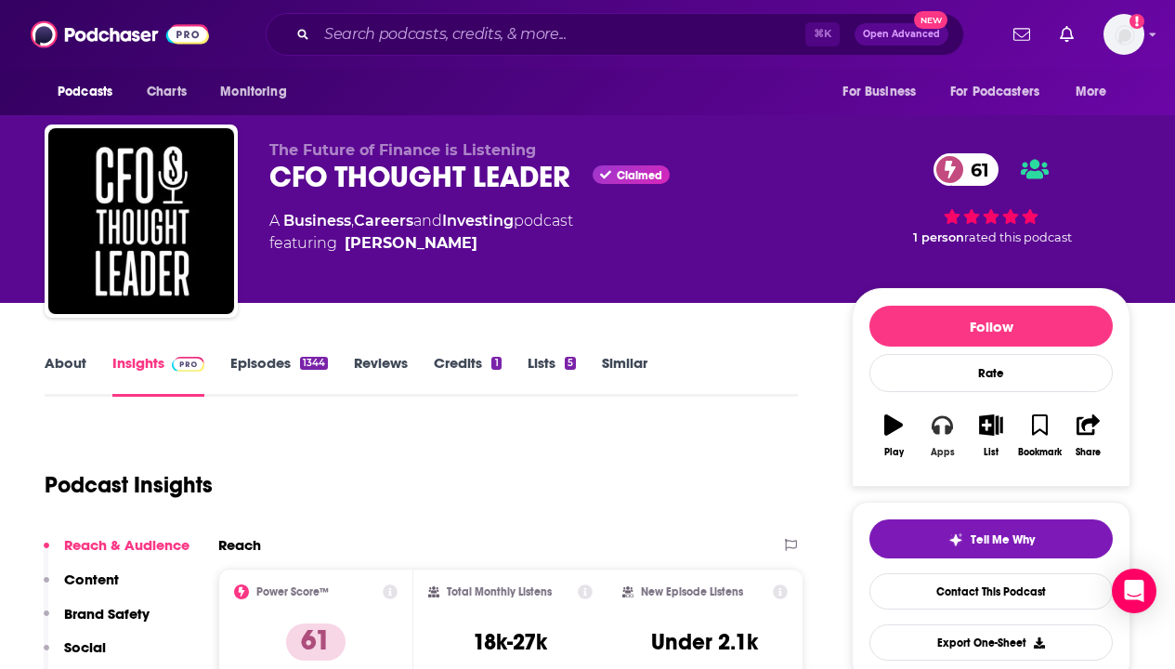
click at [926, 423] on button "Apps" at bounding box center [942, 435] width 48 height 67
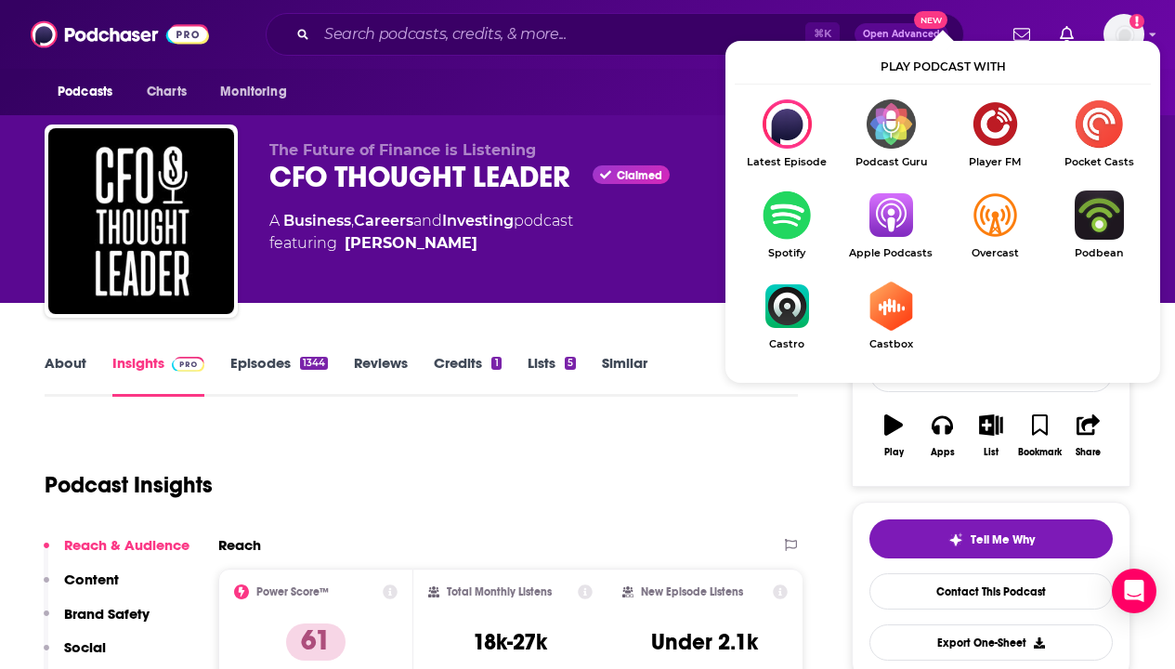
click at [890, 228] on img "Show Listen On dropdown" at bounding box center [891, 214] width 104 height 49
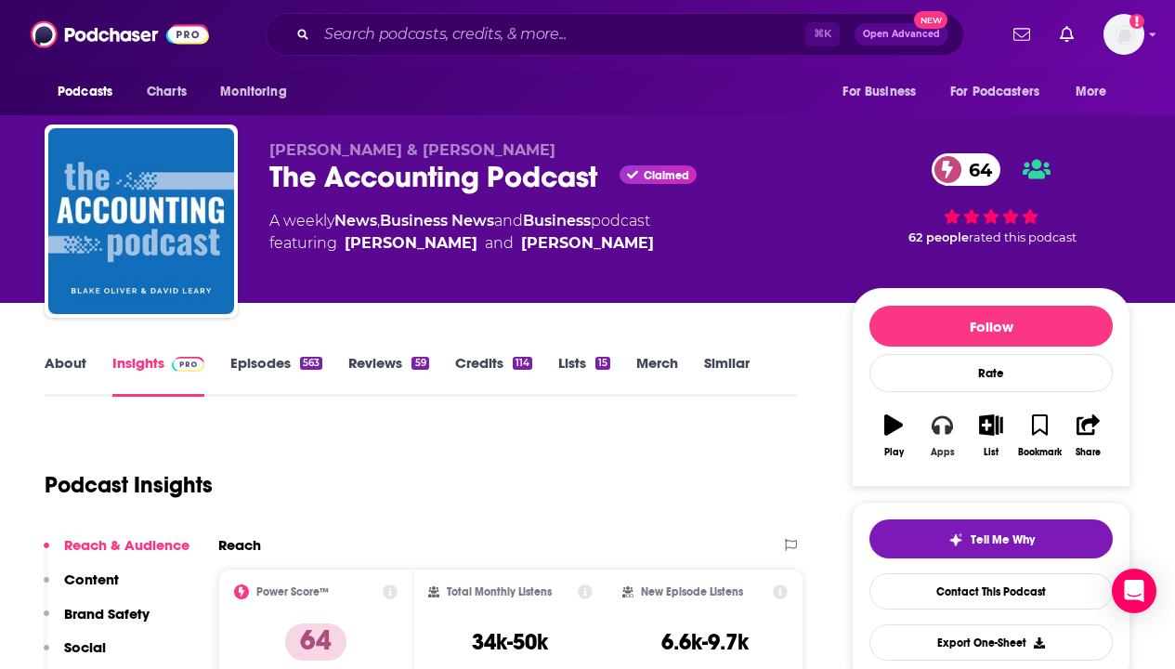
click at [940, 420] on icon "button" at bounding box center [942, 424] width 20 height 20
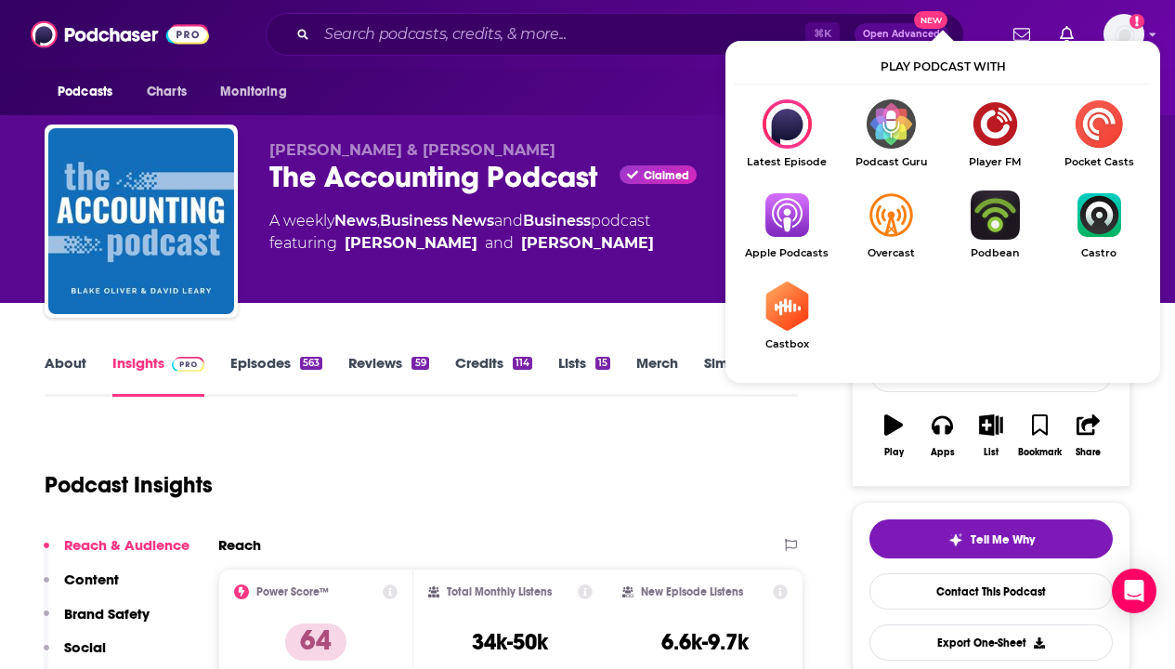
click at [778, 213] on img "Show Listen On dropdown" at bounding box center [787, 214] width 104 height 49
